Goal: Check status: Check status

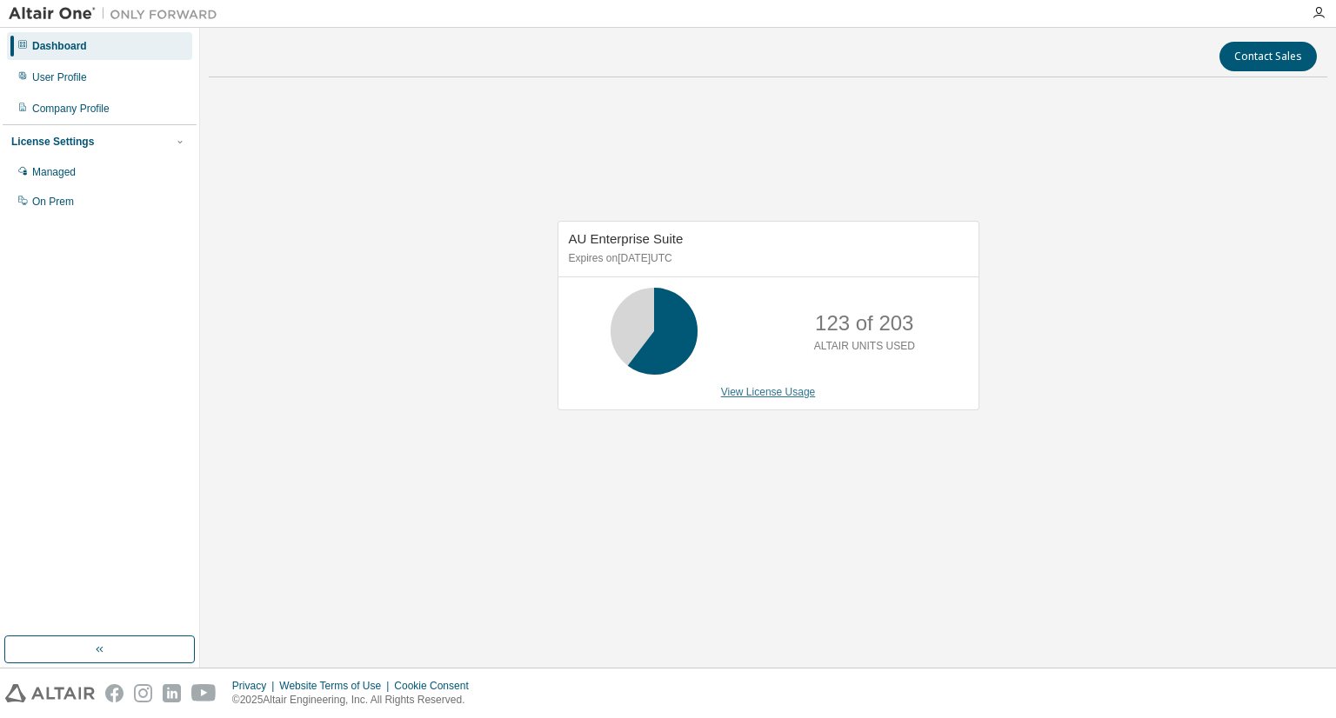
click at [740, 391] on link "View License Usage" at bounding box center [768, 392] width 95 height 12
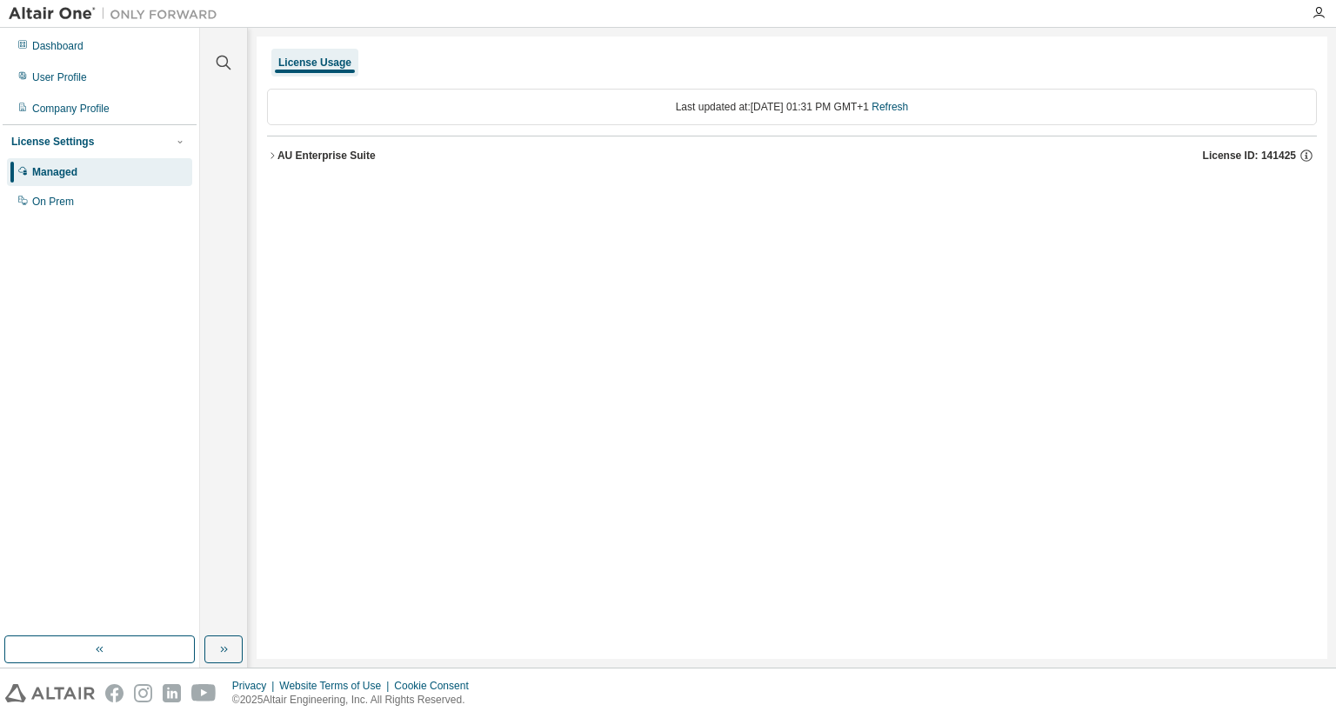
click at [352, 155] on div "AU Enterprise Suite" at bounding box center [326, 156] width 98 height 14
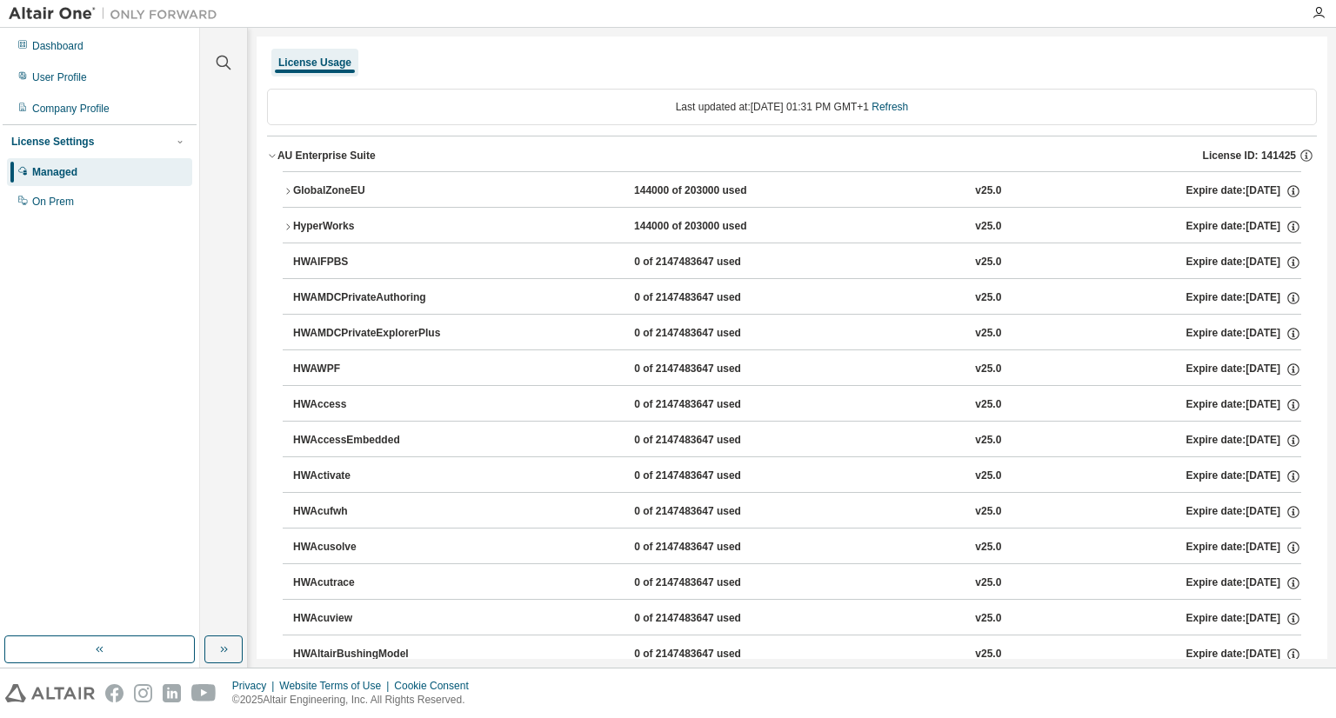
click at [321, 217] on button "HyperWorks 144000 of 203000 used v25.0 Expire date: [DATE]" at bounding box center [792, 227] width 1019 height 38
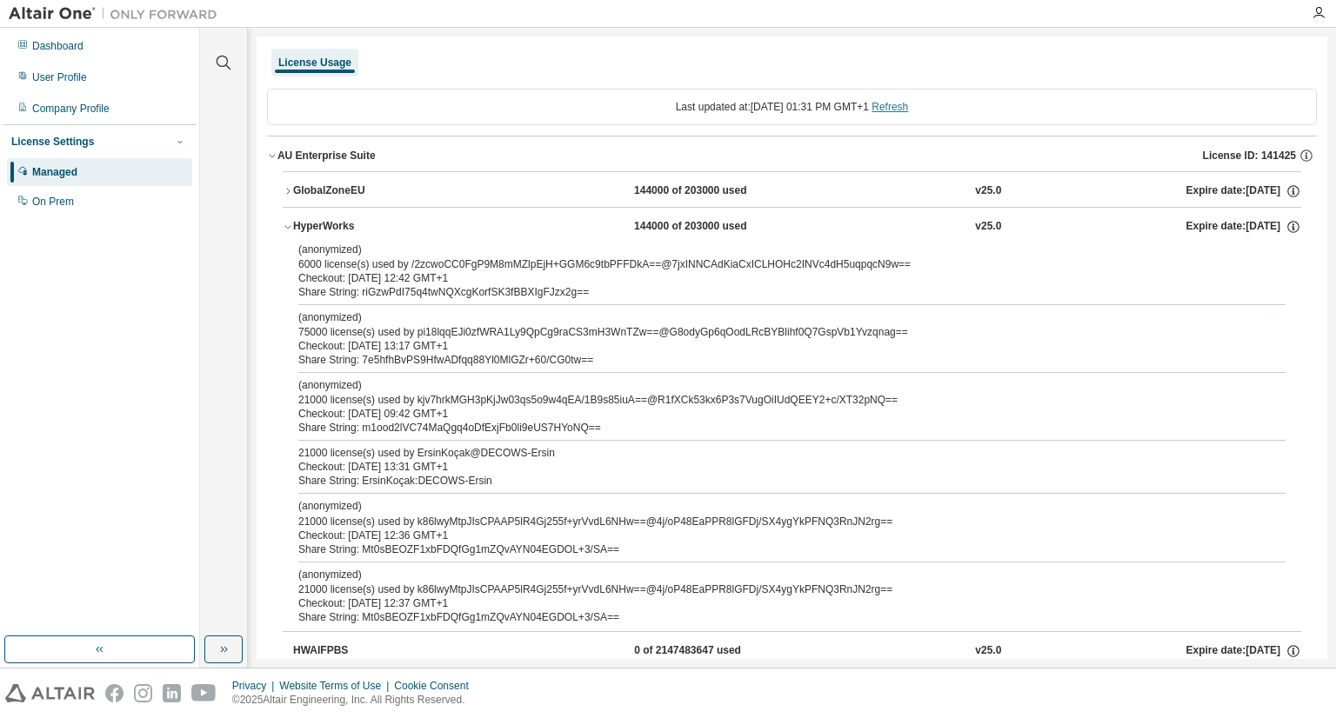
click at [908, 104] on link "Refresh" at bounding box center [890, 107] width 37 height 12
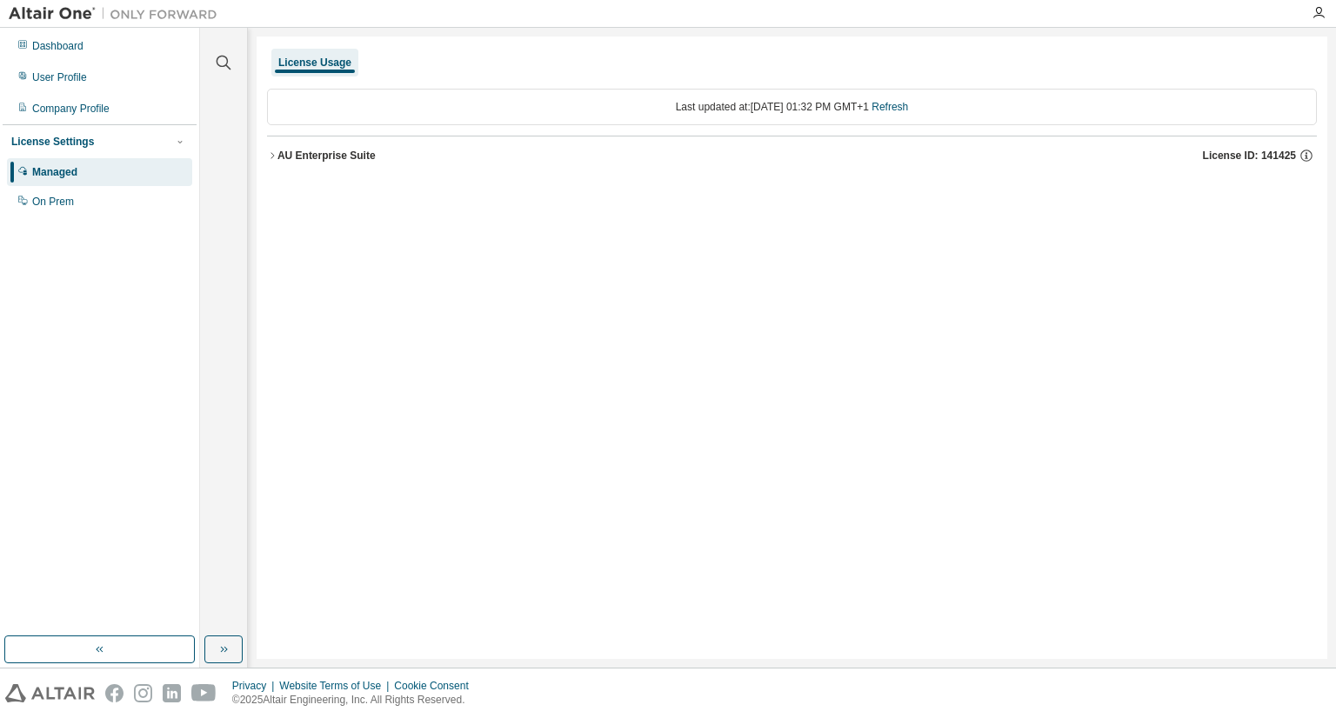
click at [315, 157] on div "AU Enterprise Suite" at bounding box center [326, 156] width 98 height 14
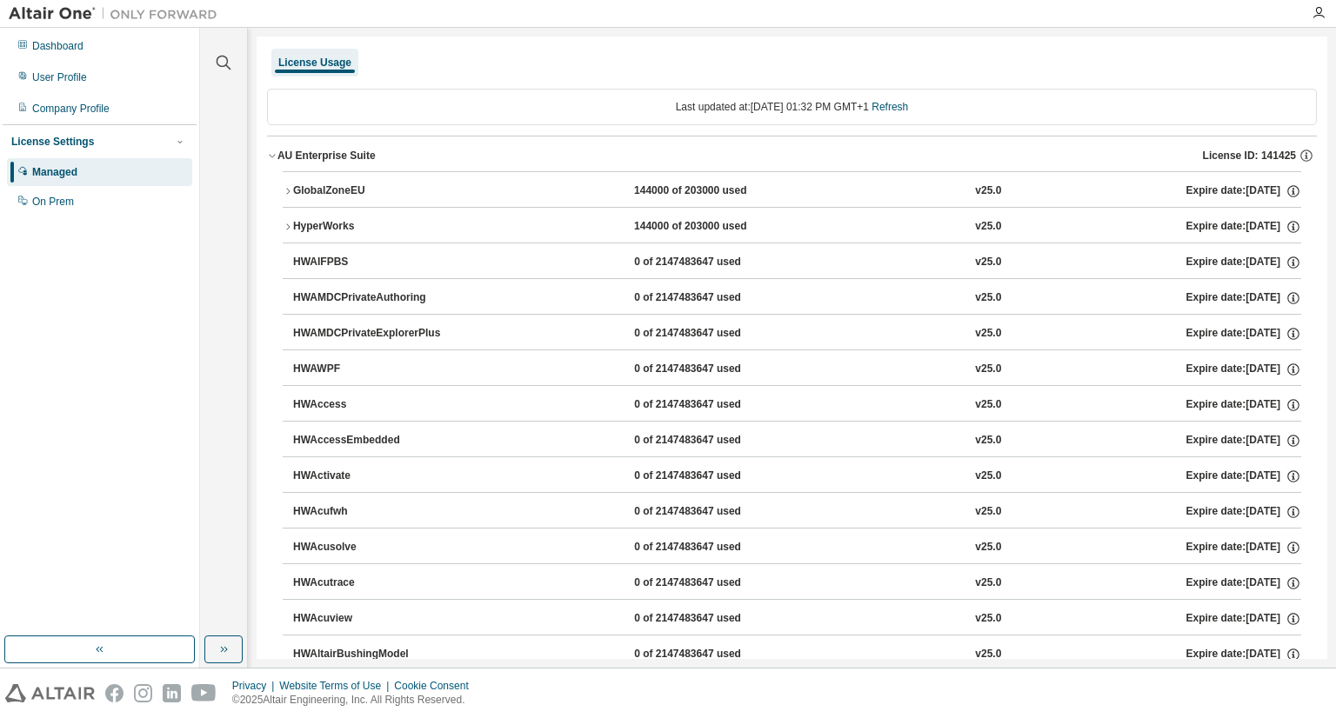
click at [324, 224] on div "HyperWorks" at bounding box center [371, 227] width 157 height 16
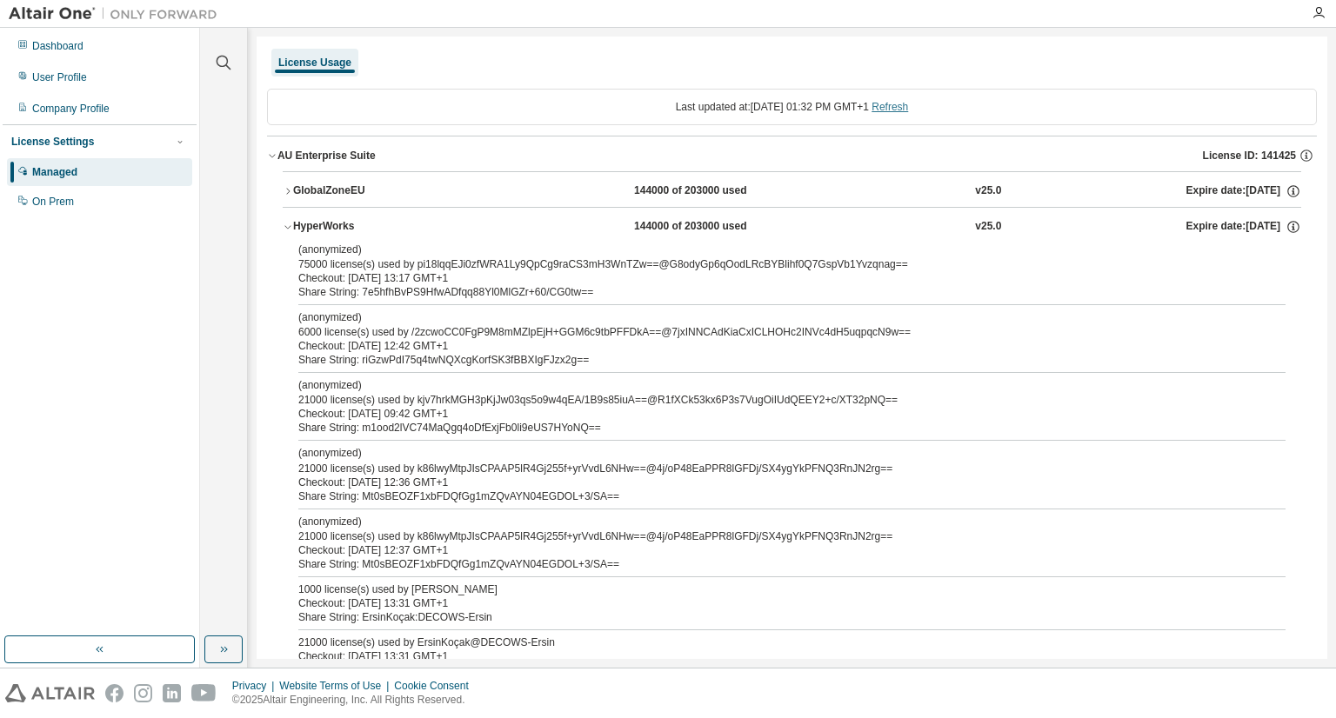
click at [908, 112] on link "Refresh" at bounding box center [890, 107] width 37 height 12
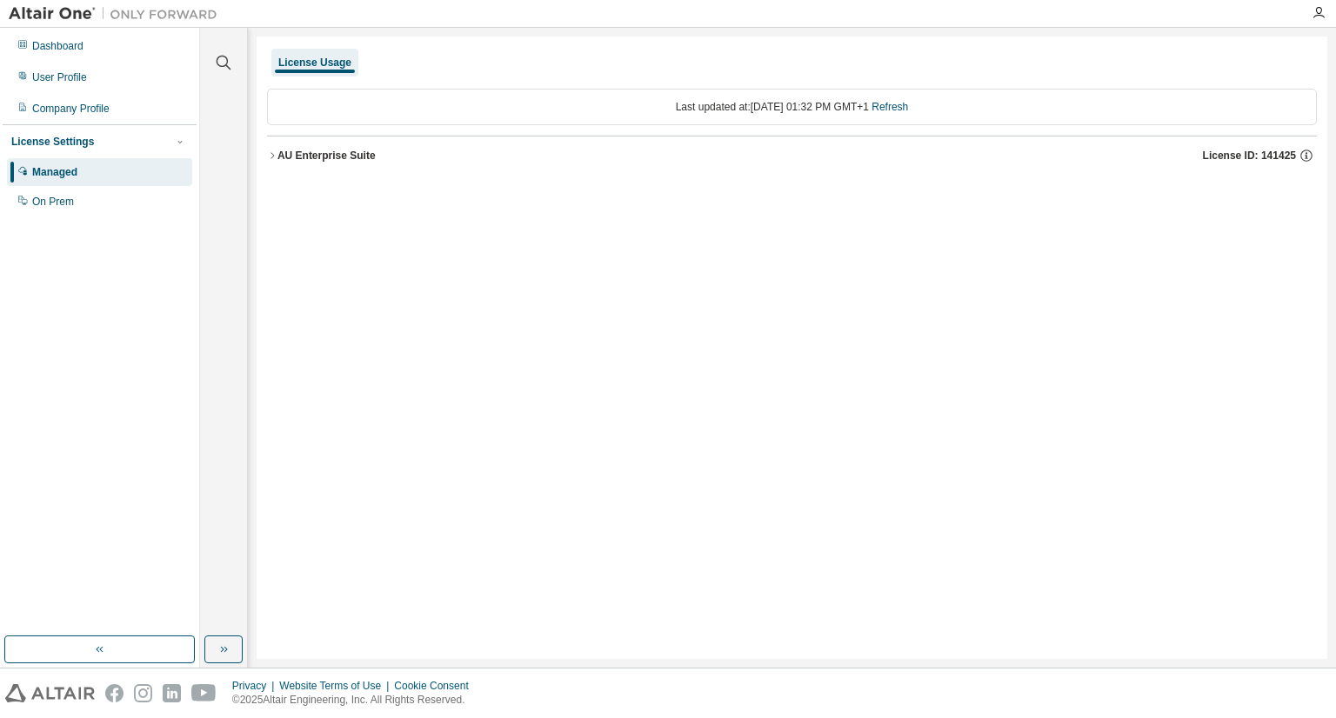
drag, startPoint x: 315, startPoint y: 154, endPoint x: 311, endPoint y: 190, distance: 36.8
click at [315, 154] on div "AU Enterprise Suite" at bounding box center [326, 156] width 98 height 14
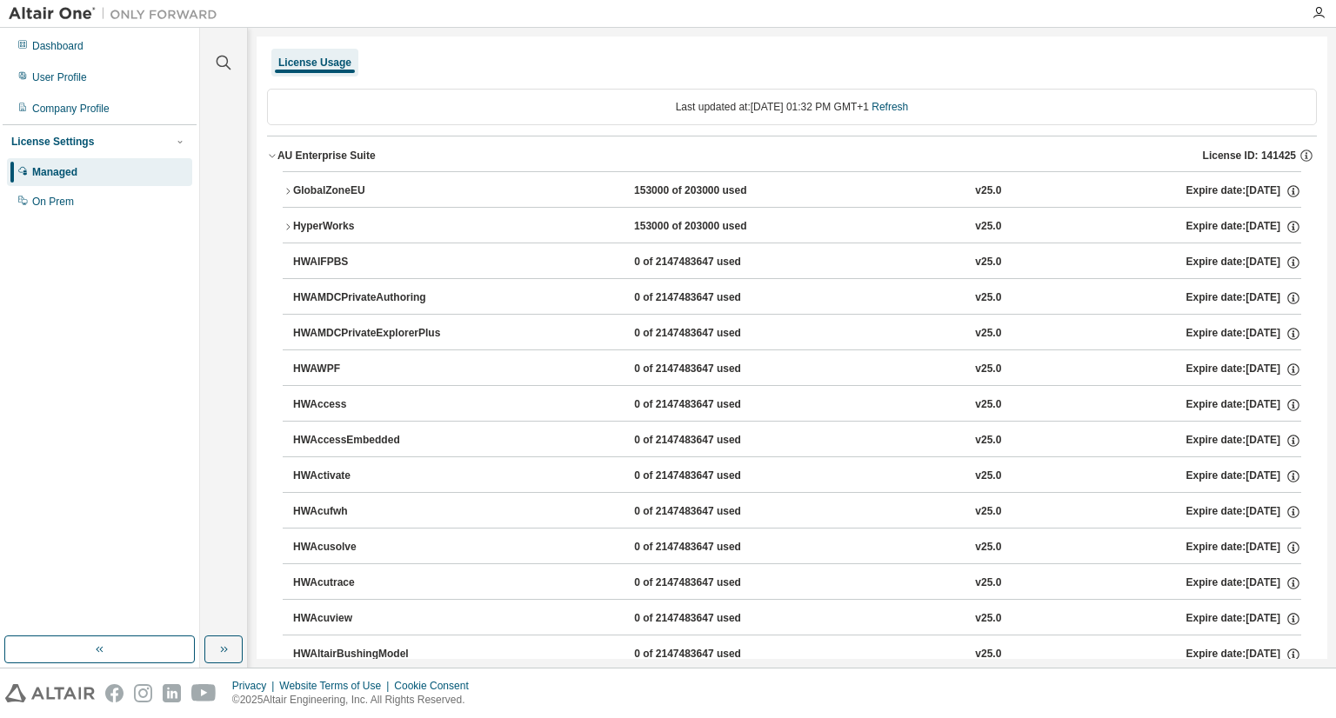
click at [329, 227] on div "HyperWorks" at bounding box center [371, 227] width 157 height 16
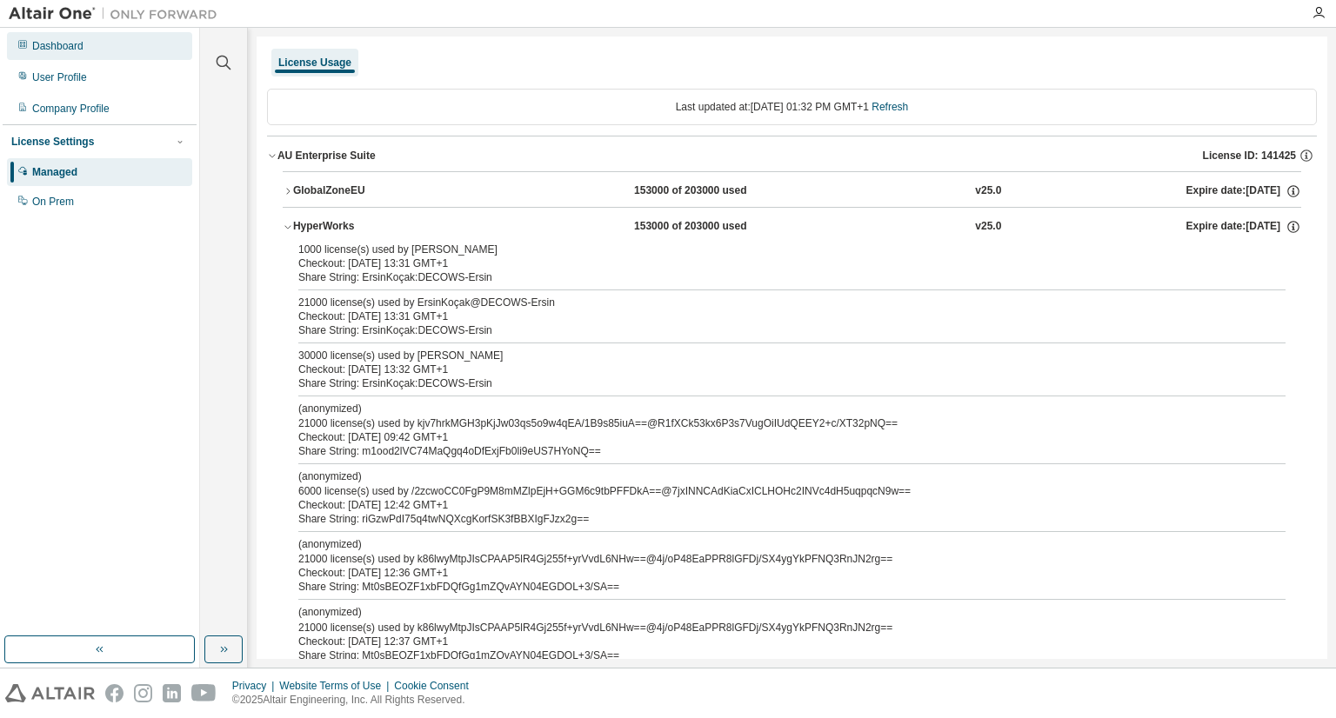
click at [55, 46] on div "Dashboard" at bounding box center [57, 46] width 51 height 14
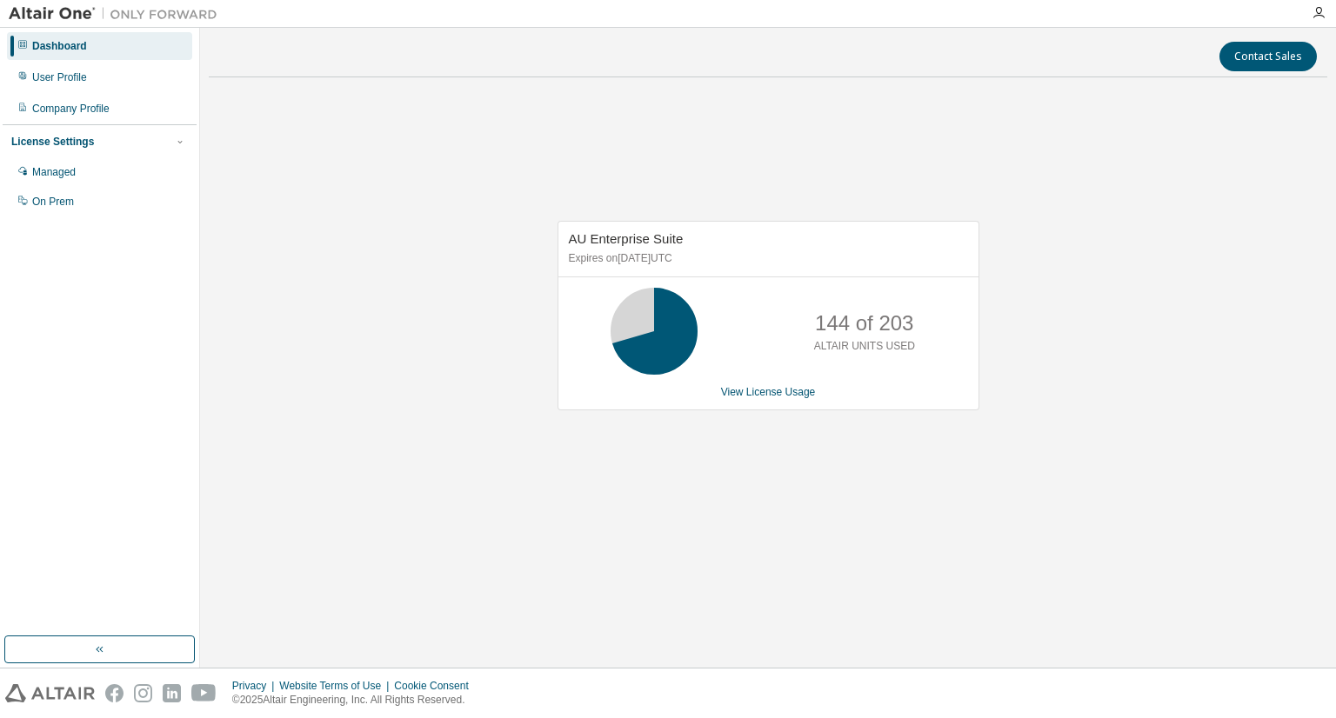
click at [294, 253] on div "AU Enterprise Suite Expires on [DATE] UTC 144 of 203 ALTAIR UNITS USED View Lic…" at bounding box center [768, 324] width 1119 height 467
